Goal: Task Accomplishment & Management: Use online tool/utility

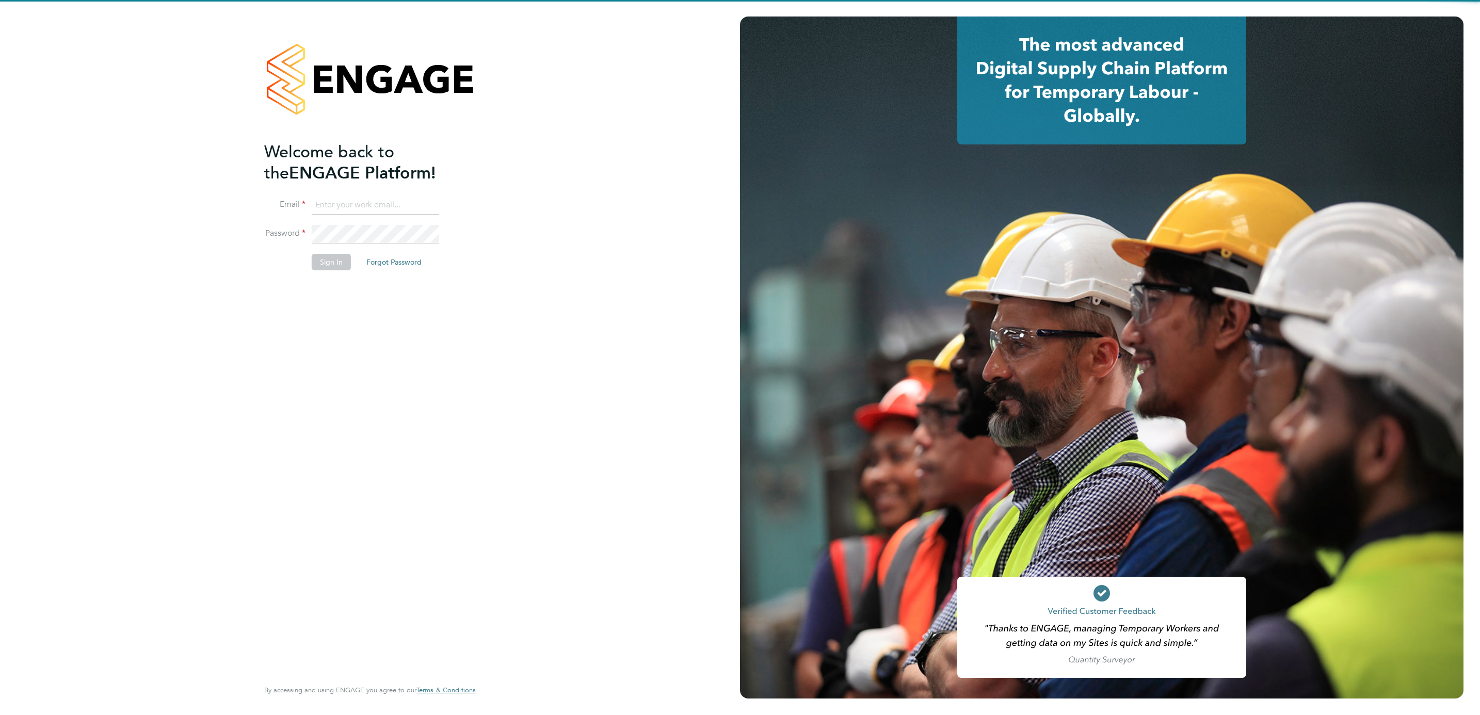
type input "mackenzie.sykes@countrysidepartnerships.com"
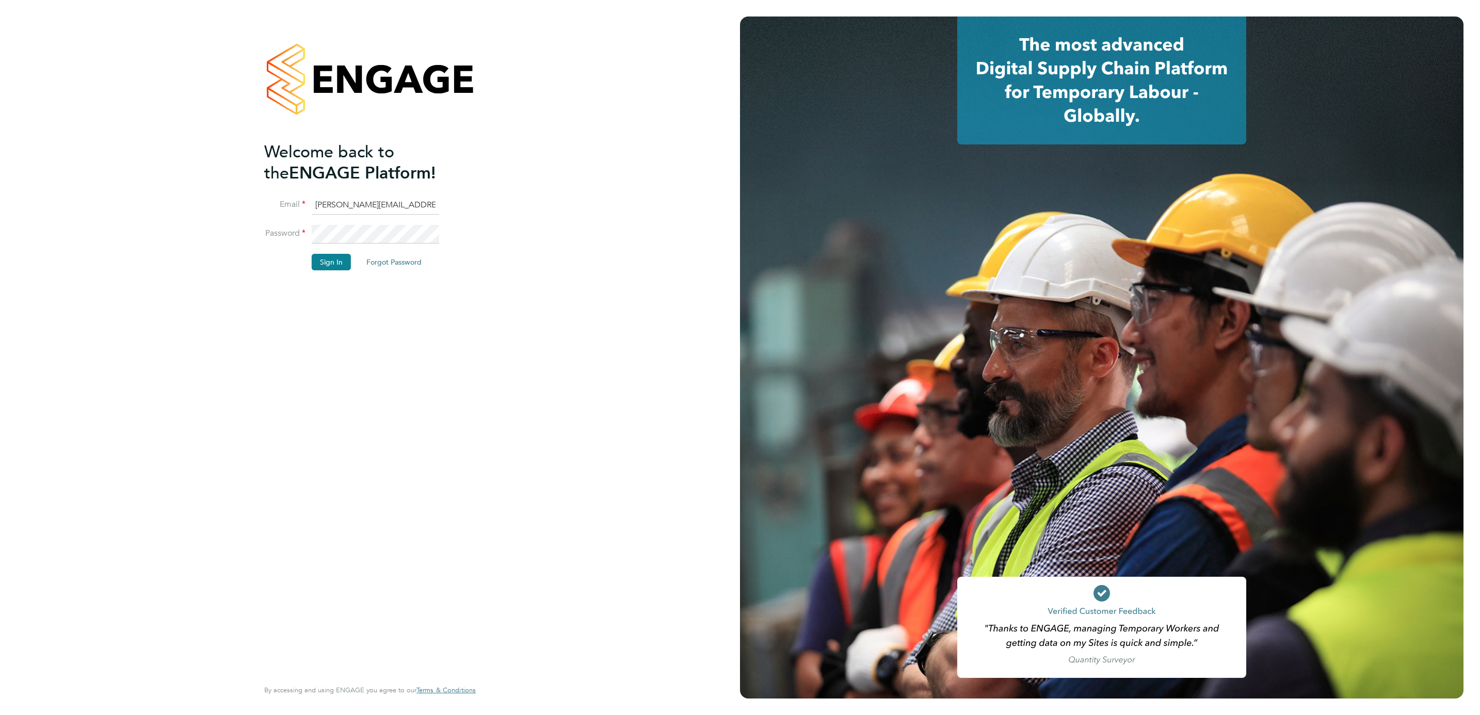
drag, startPoint x: 513, startPoint y: 316, endPoint x: 394, endPoint y: 305, distance: 119.6
click at [511, 315] on div "Welcome back to the ENGAGE Platform! Email mackenzie.sykes@countrysidepartnersh…" at bounding box center [370, 357] width 740 height 715
click at [335, 266] on button "Sign In" at bounding box center [331, 262] width 39 height 17
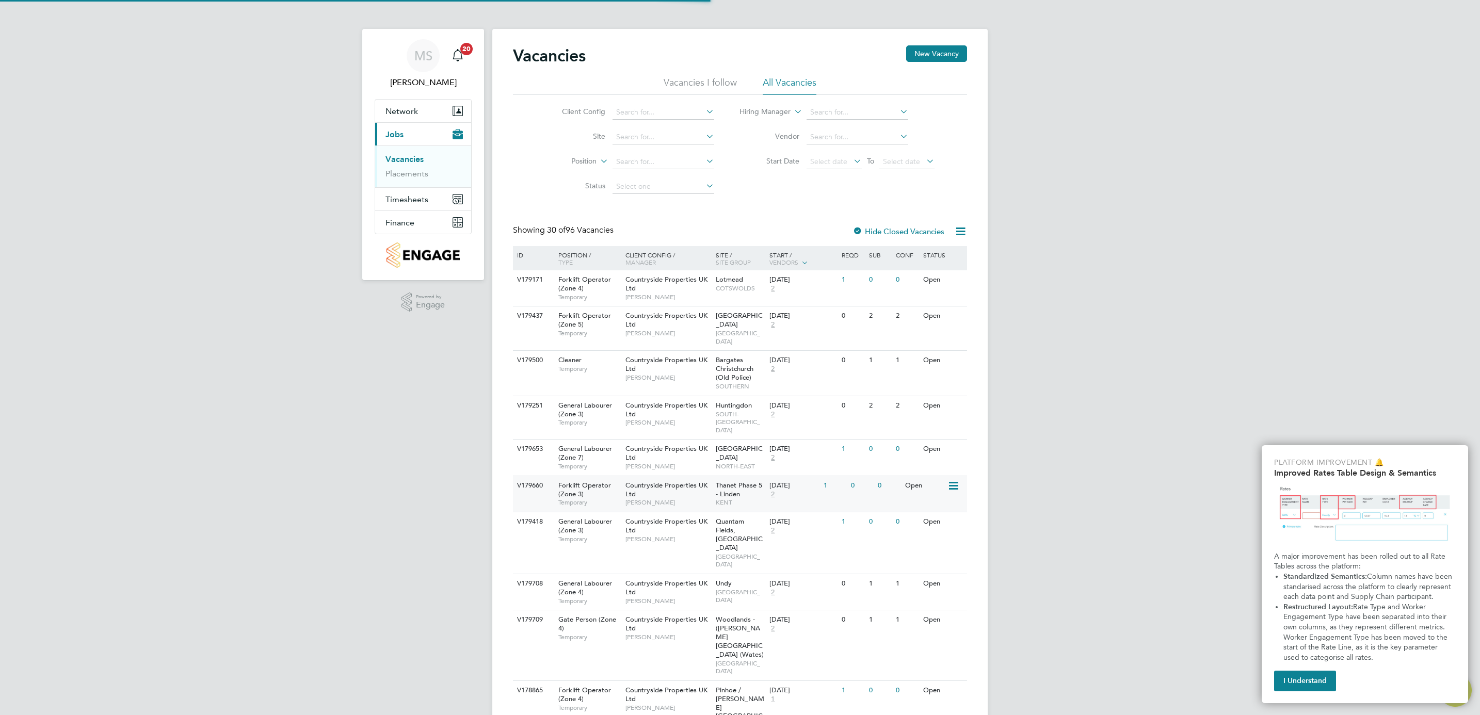
drag, startPoint x: 576, startPoint y: 479, endPoint x: 572, endPoint y: 476, distance: 5.6
click at [632, 136] on input at bounding box center [663, 137] width 102 height 14
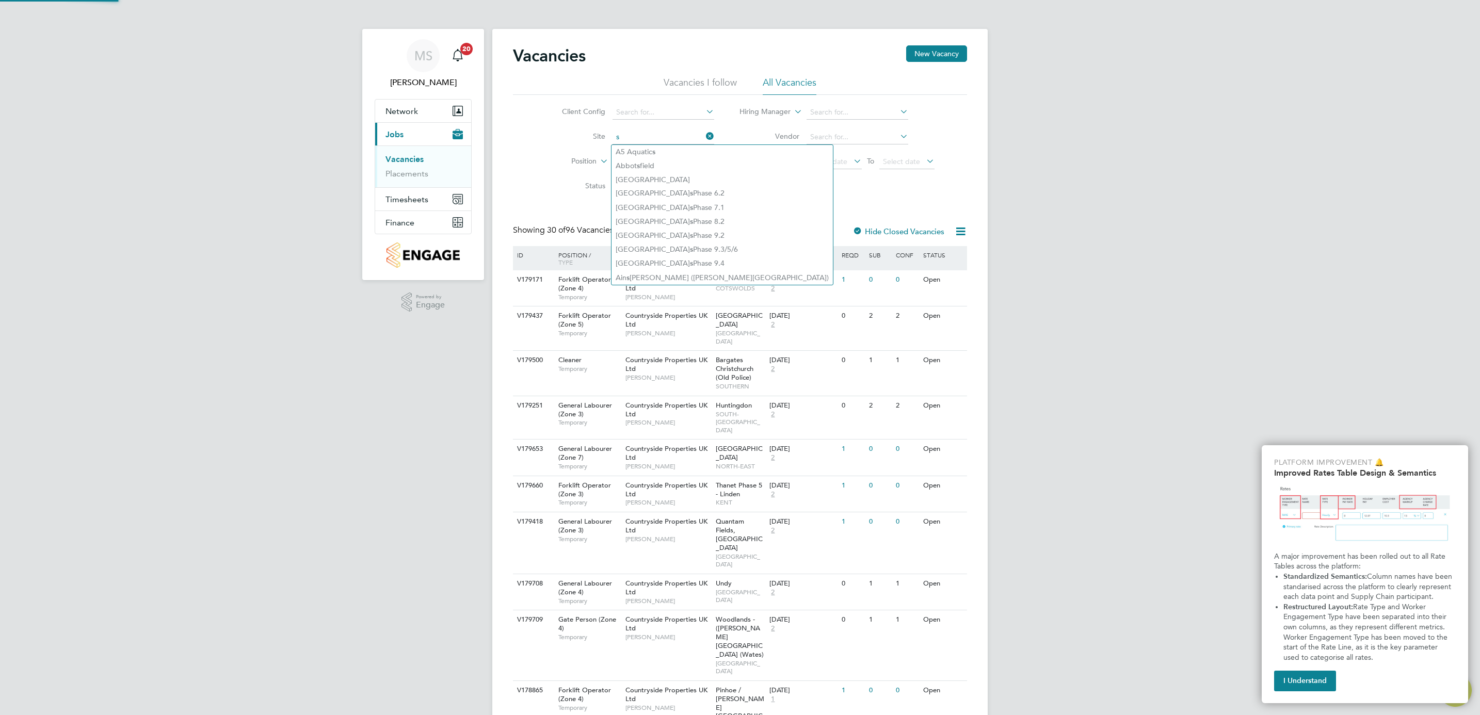
type input "s"
click at [407, 226] on span "Finance" at bounding box center [399, 223] width 29 height 10
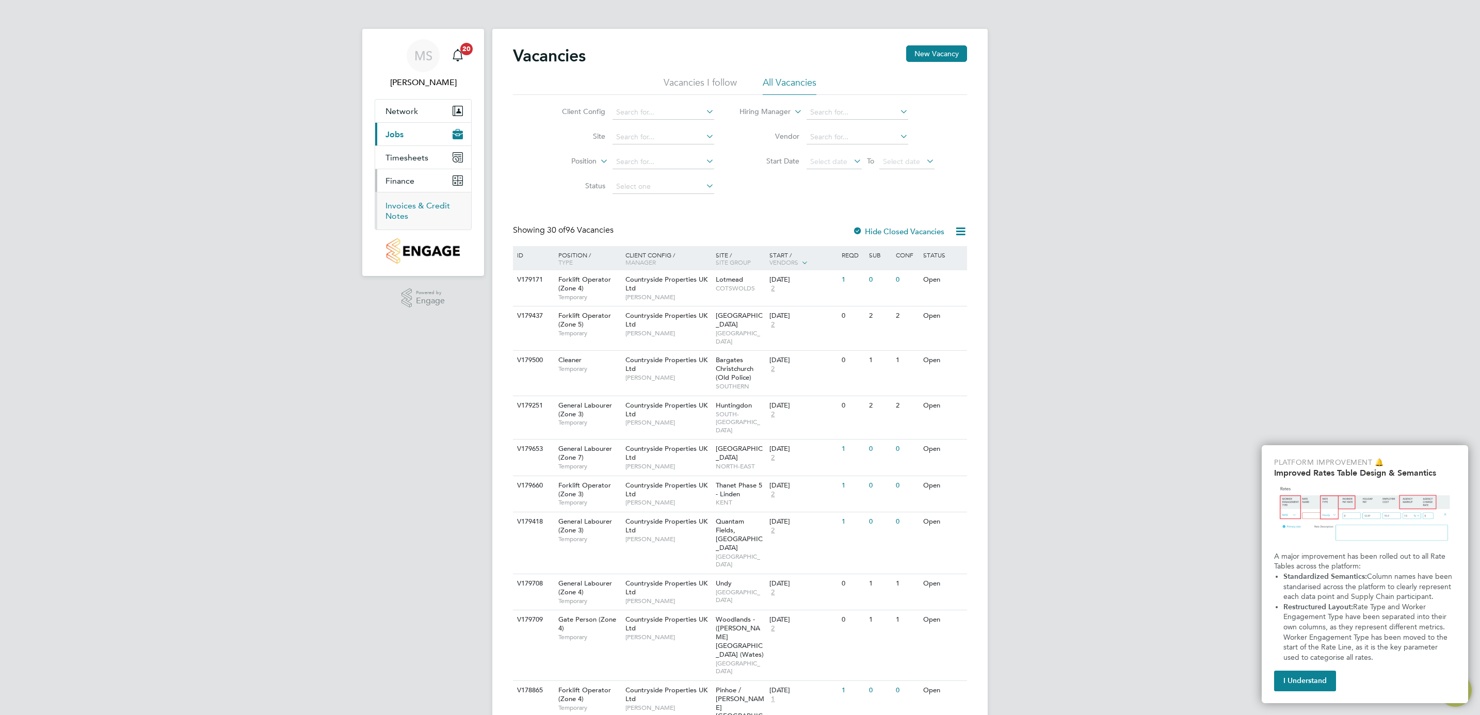
click at [403, 209] on link "Invoices & Credit Notes" at bounding box center [417, 211] width 64 height 20
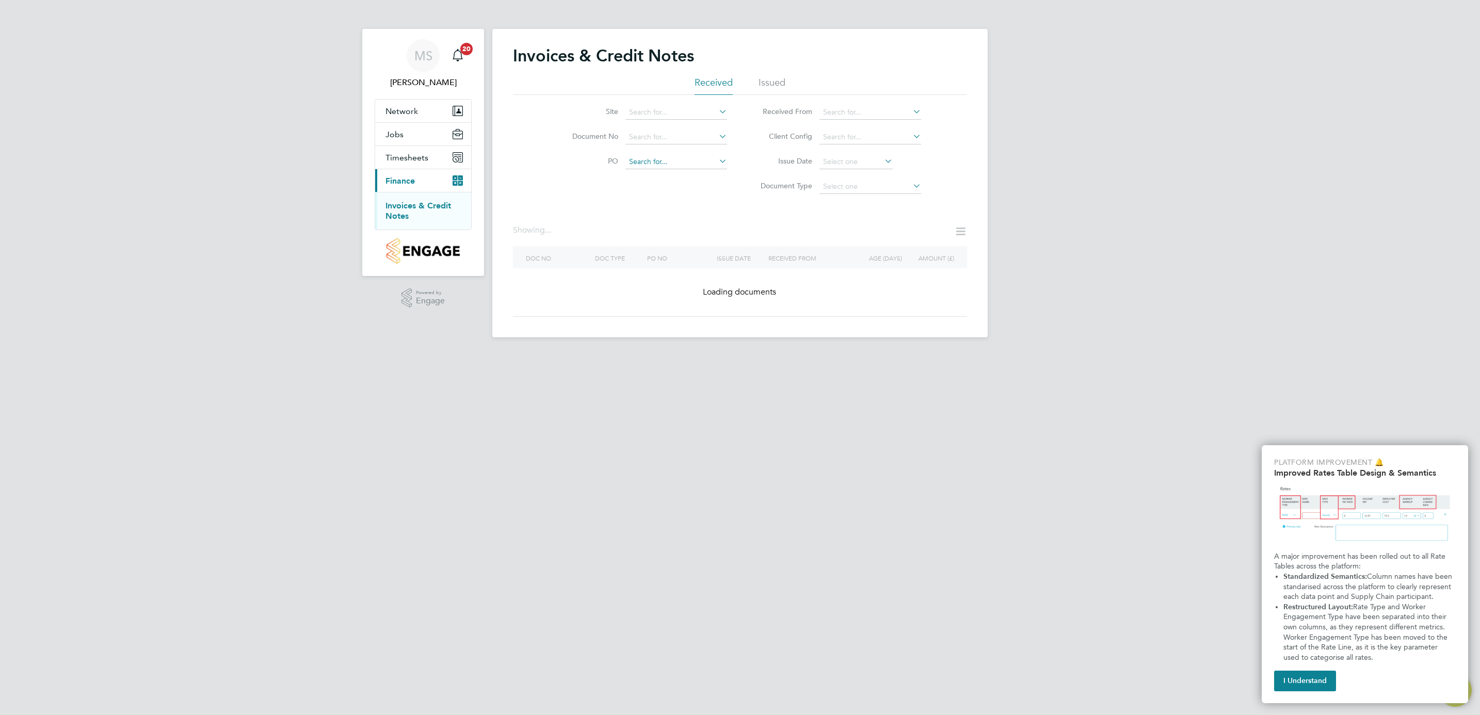
click at [647, 165] on input at bounding box center [676, 162] width 102 height 14
click at [656, 139] on input at bounding box center [676, 137] width 102 height 14
click at [604, 161] on label "PO" at bounding box center [588, 160] width 59 height 9
click at [651, 156] on input at bounding box center [676, 162] width 102 height 14
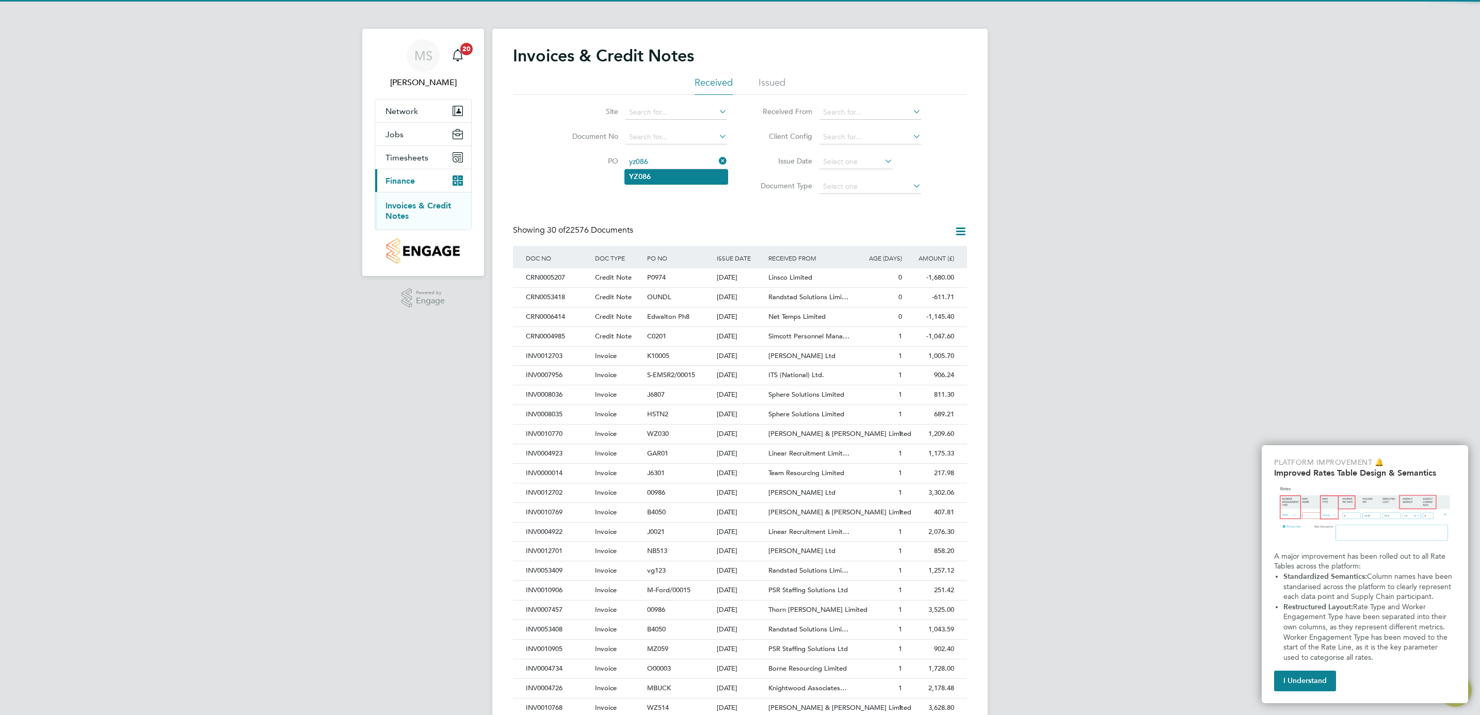
click at [678, 175] on li "YZ086" at bounding box center [676, 177] width 103 height 14
type input "YZ086"
